Goal: Task Accomplishment & Management: Use online tool/utility

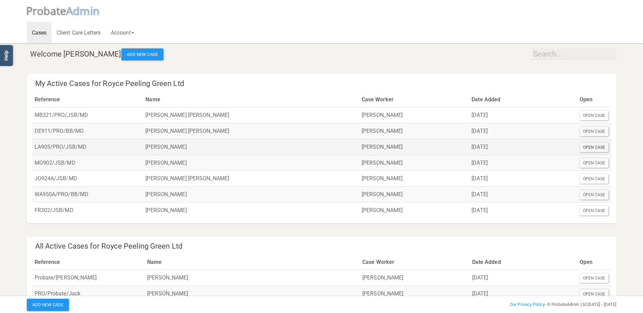
click at [590, 146] on div "Open Case" at bounding box center [593, 147] width 29 height 9
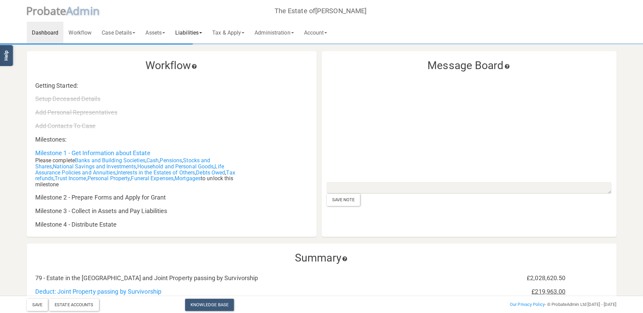
click at [204, 32] on link "Liabilities" at bounding box center [188, 33] width 37 height 22
click at [247, 32] on link "Tax & Apply" at bounding box center [228, 33] width 42 height 22
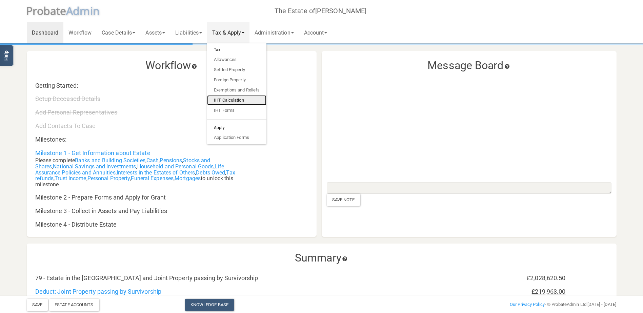
click at [237, 97] on link "IHT Calculation" at bounding box center [236, 100] width 59 height 10
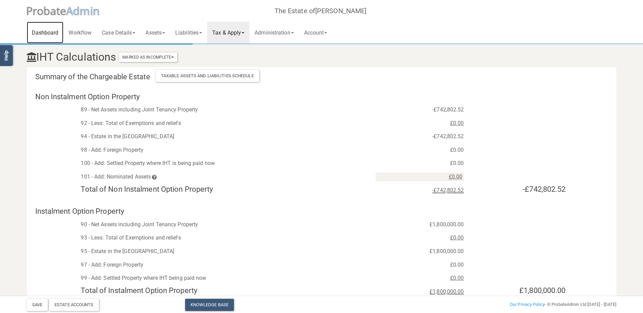
click at [46, 30] on link "Dashboard" at bounding box center [45, 33] width 37 height 22
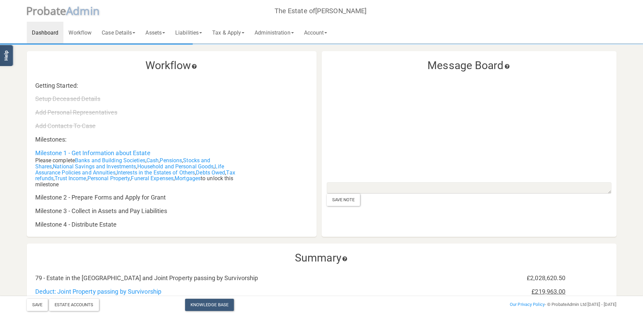
click at [64, 9] on span "robate" at bounding box center [50, 10] width 34 height 15
